Goal: Task Accomplishment & Management: Manage account settings

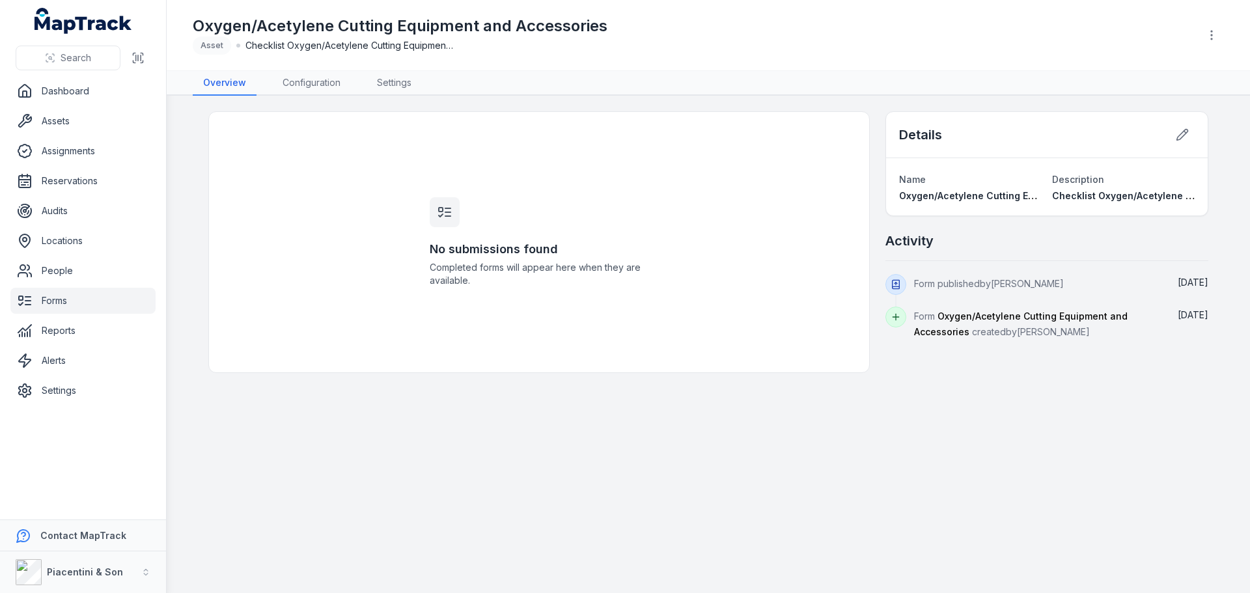
click at [364, 154] on div "No submissions found Completed forms will appear here when they are available." at bounding box center [538, 242] width 661 height 262
click at [761, 415] on main "No submissions found Completed forms will appear here when they are available. …" at bounding box center [708, 344] width 1083 height 497
click at [72, 124] on link "Assets" at bounding box center [82, 121] width 145 height 26
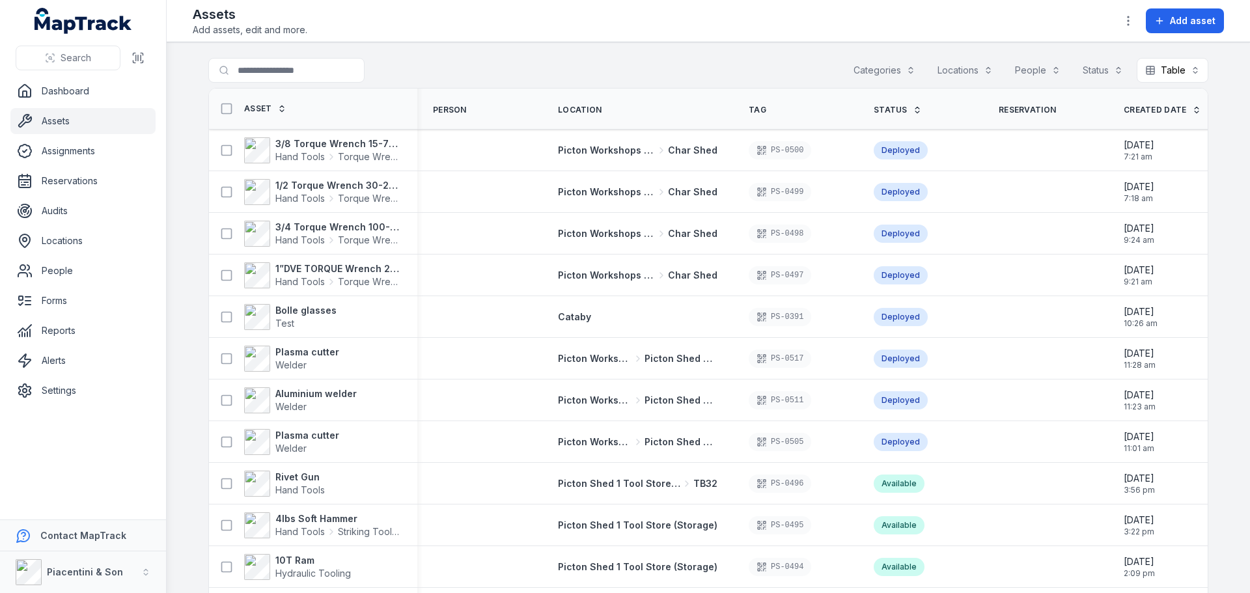
click at [890, 66] on button "Categories" at bounding box center [884, 70] width 79 height 25
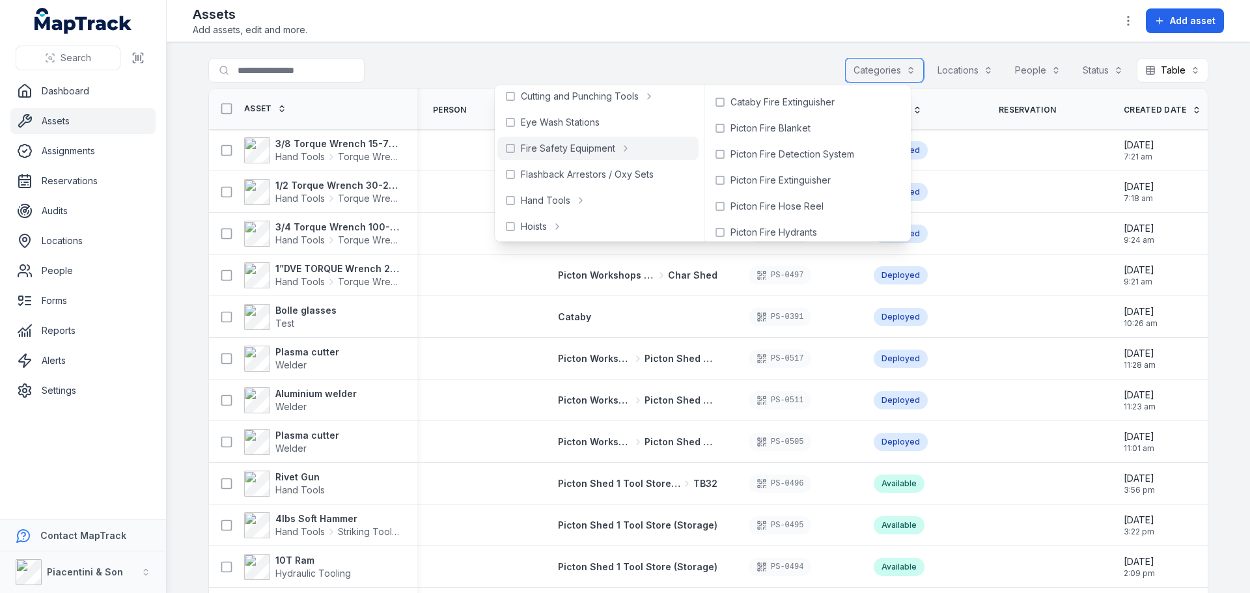
scroll to position [130, 0]
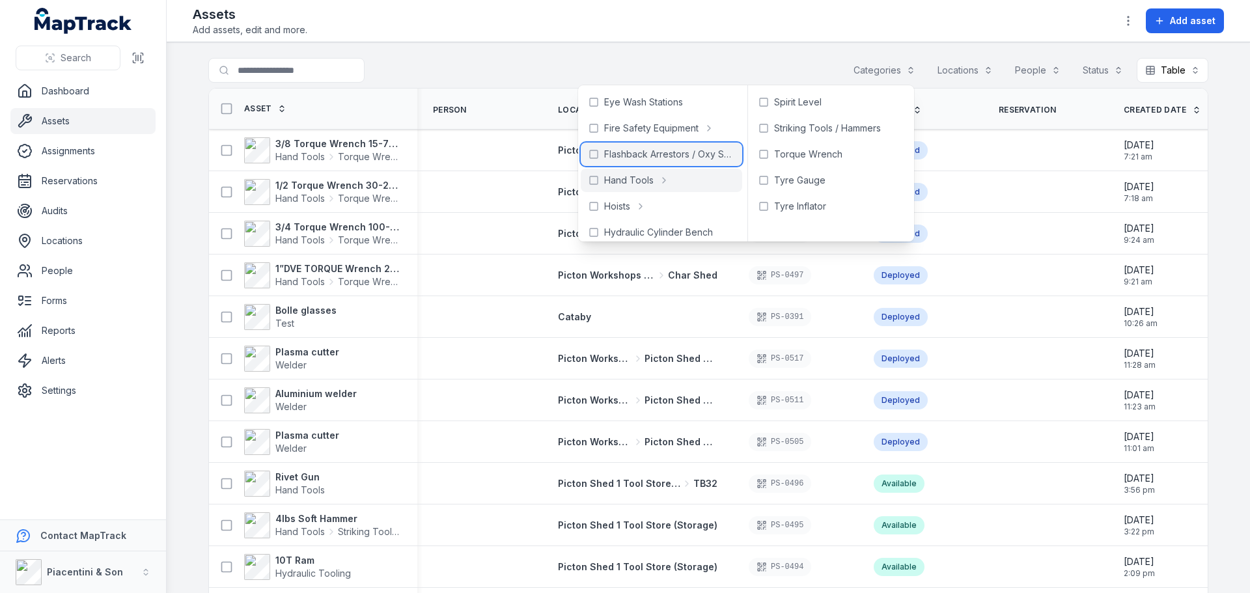
click at [589, 151] on icon at bounding box center [593, 154] width 10 height 10
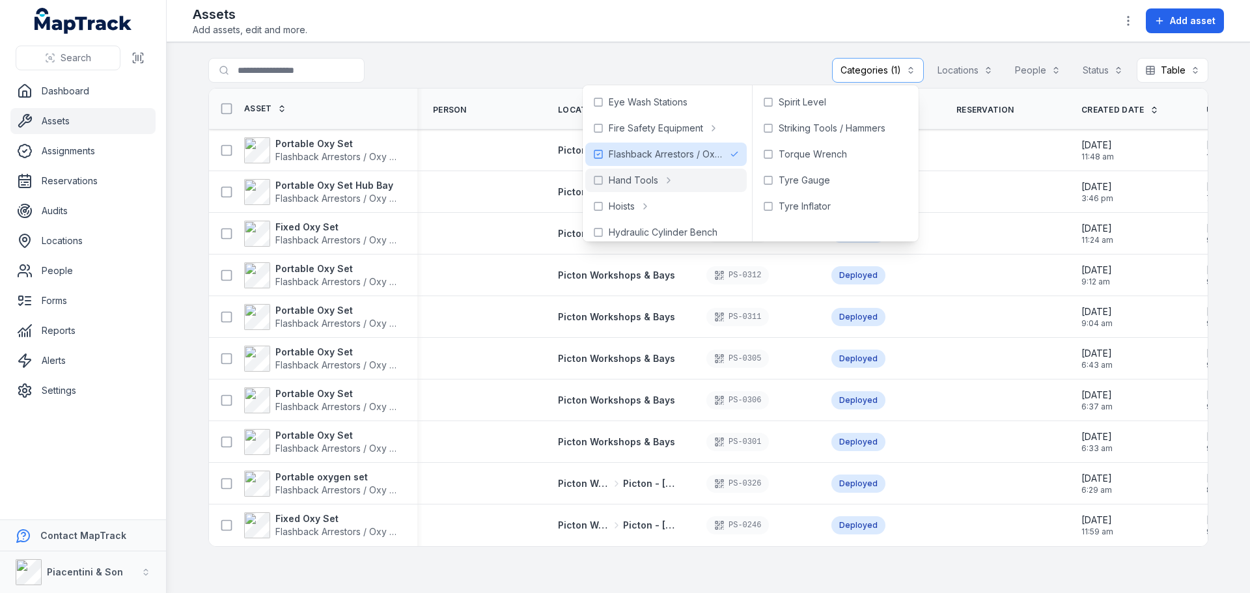
click at [276, 559] on main "**********" at bounding box center [708, 317] width 1083 height 551
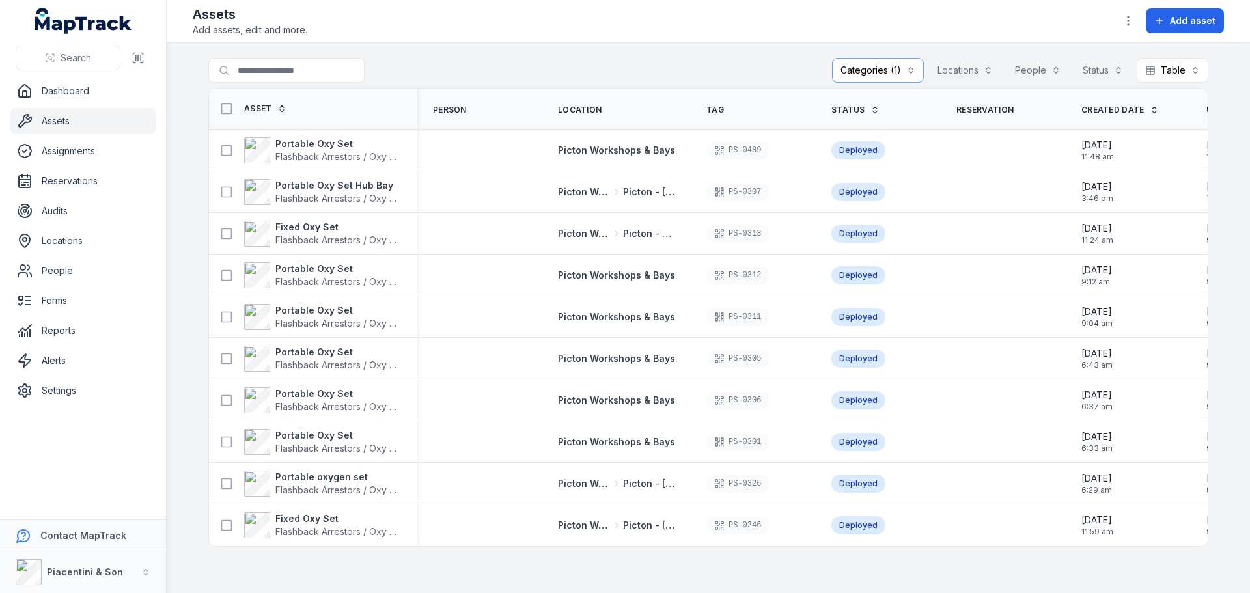
click at [993, 586] on main "**********" at bounding box center [708, 317] width 1083 height 551
click at [183, 154] on main "**********" at bounding box center [708, 317] width 1083 height 551
click at [117, 126] on link "Assets" at bounding box center [82, 121] width 145 height 26
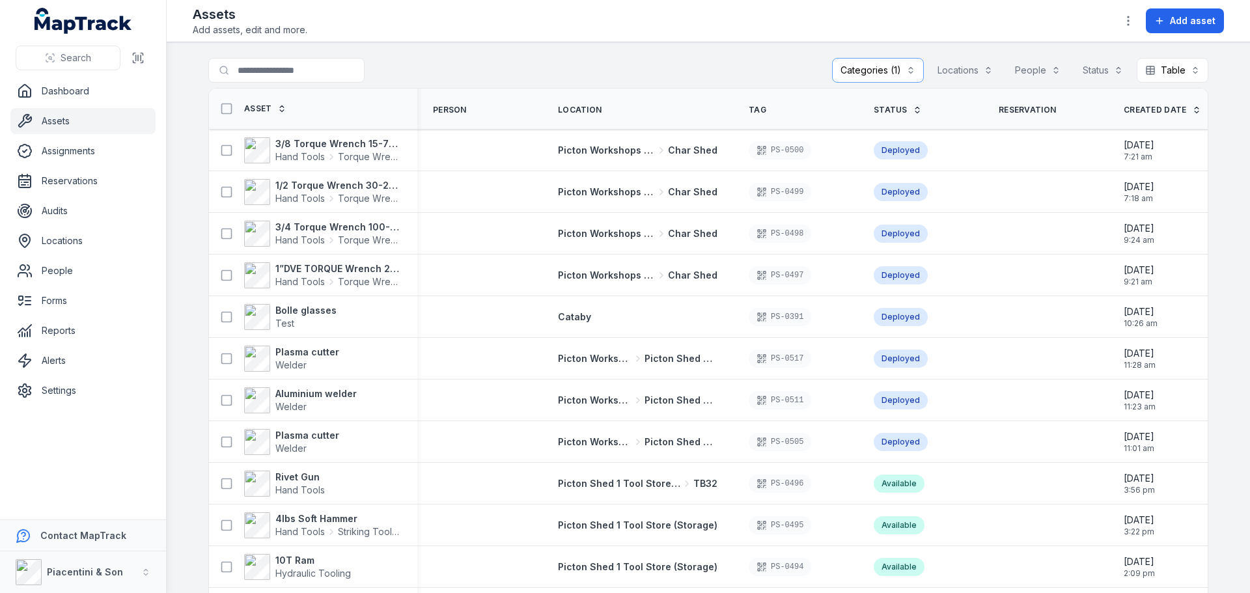
click at [78, 316] on ul "Dashboard Assets Assignments Reservations Audits Locations People Forms Reports…" at bounding box center [82, 240] width 145 height 325
click at [78, 301] on link "Forms" at bounding box center [82, 301] width 145 height 26
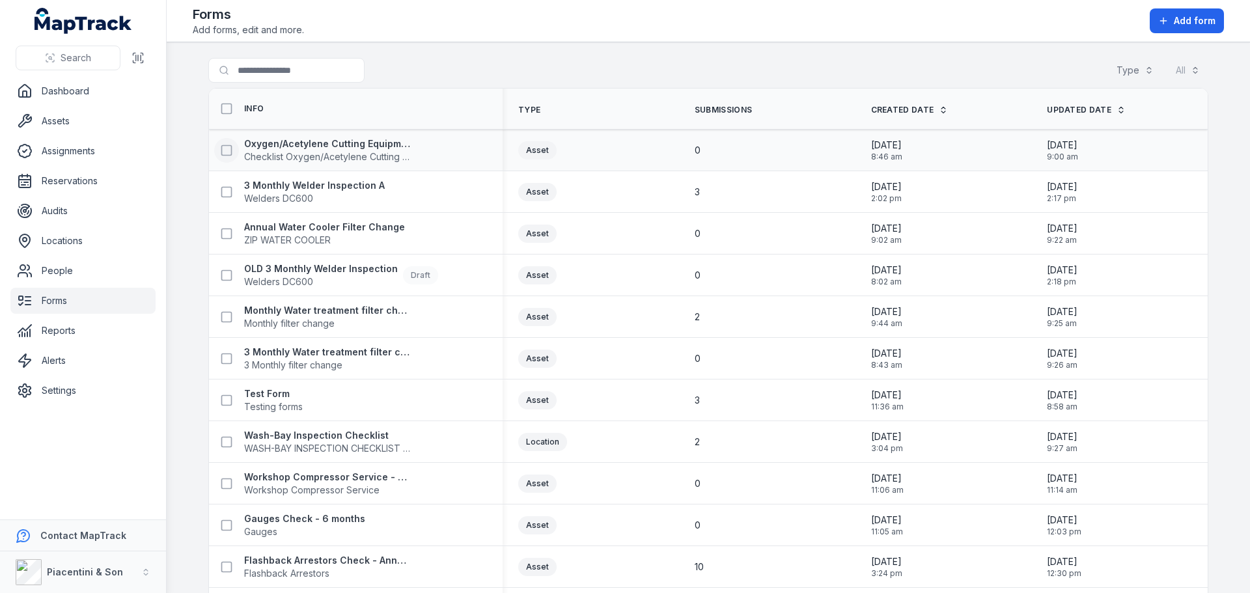
click at [222, 146] on icon at bounding box center [226, 150] width 13 height 13
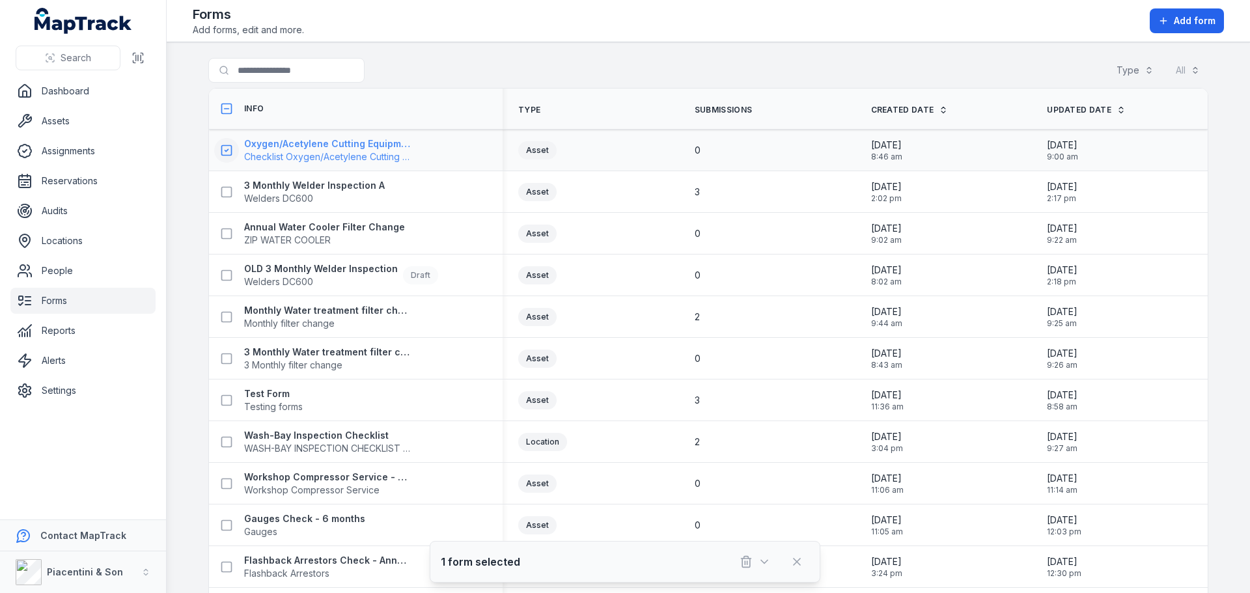
click at [281, 157] on span "Checklist Oxygen/Acetylene Cutting Equipment and Accessories" at bounding box center [327, 156] width 167 height 13
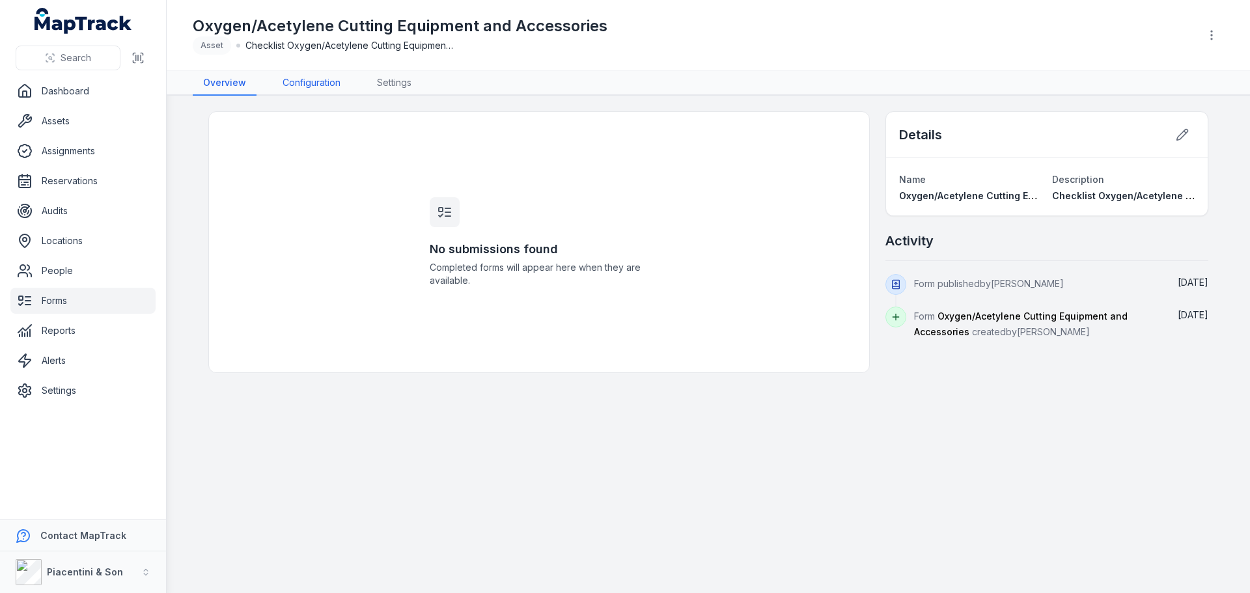
click at [318, 87] on link "Configuration" at bounding box center [311, 83] width 79 height 25
click at [419, 77] on link "Settings" at bounding box center [393, 83] width 55 height 25
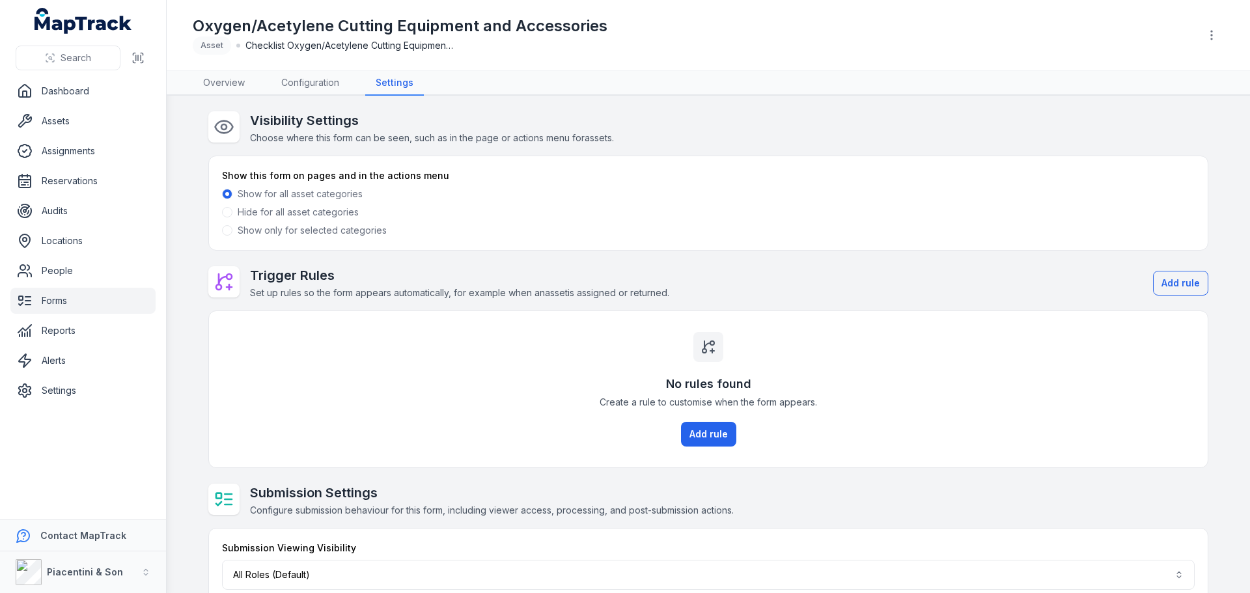
click at [238, 228] on label "Show only for selected categories" at bounding box center [312, 230] width 149 height 13
click at [216, 230] on div "Show this form on pages and in the actions menu Show for all asset categories H…" at bounding box center [708, 203] width 998 height 94
click at [223, 230] on span at bounding box center [227, 230] width 10 height 10
click at [230, 231] on div "Show only for selected categories" at bounding box center [708, 230] width 972 height 13
click at [238, 216] on label "Hide for all asset categories" at bounding box center [298, 212] width 121 height 13
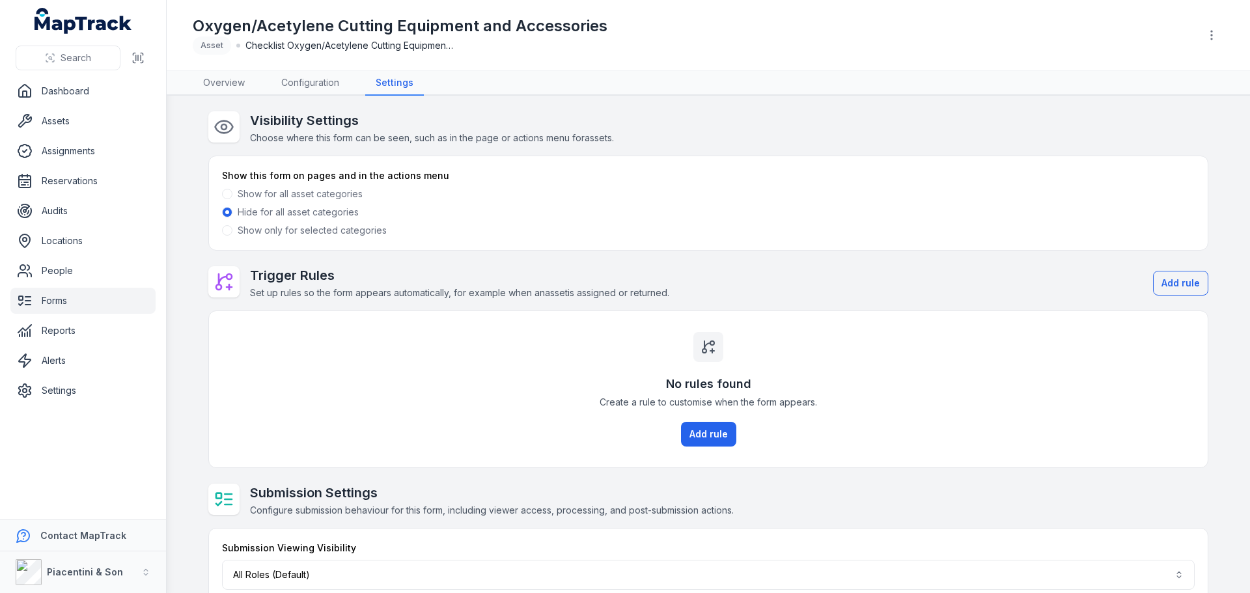
click at [240, 229] on label "Show only for selected categories" at bounding box center [312, 230] width 149 height 13
click at [225, 230] on span at bounding box center [227, 230] width 10 height 10
click at [222, 230] on span at bounding box center [227, 230] width 10 height 10
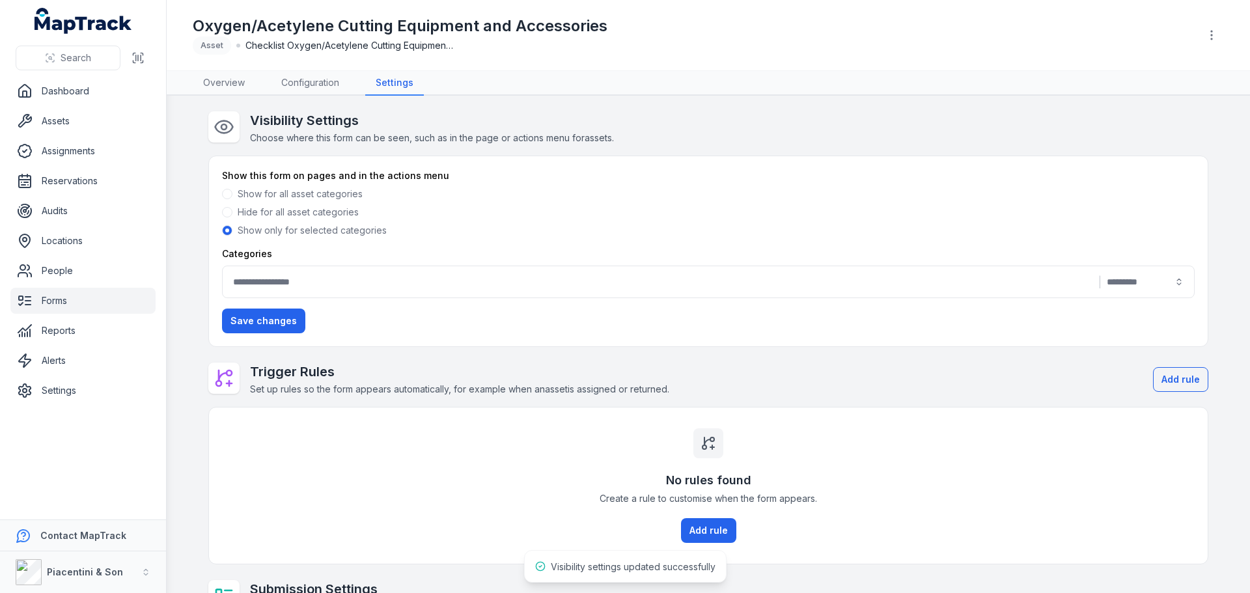
click at [300, 271] on button "|" at bounding box center [708, 282] width 972 height 33
